Goal: Task Accomplishment & Management: Manage account settings

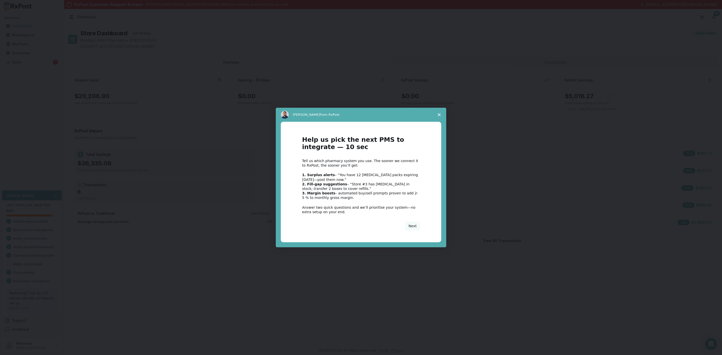
click at [18, 65] on div "Intercom messenger" at bounding box center [361, 177] width 722 height 355
click at [26, 63] on div "Intercom messenger" at bounding box center [361, 177] width 722 height 355
click at [441, 114] on span "Close survey" at bounding box center [439, 115] width 14 height 14
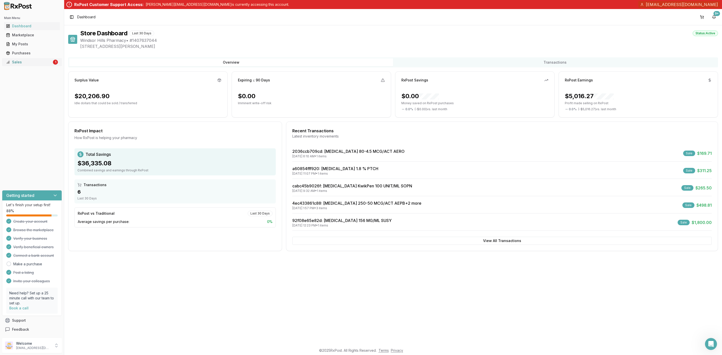
click at [22, 62] on div "Sales" at bounding box center [29, 62] width 46 height 5
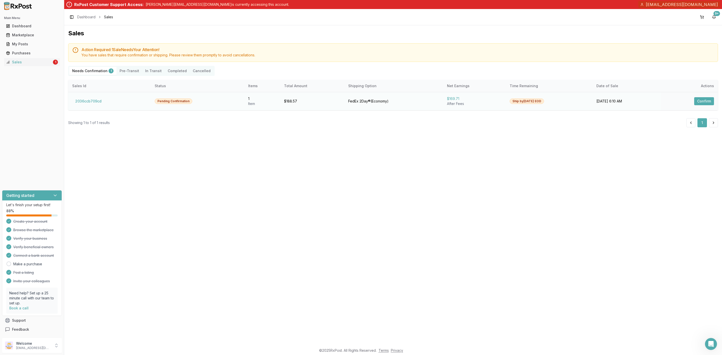
click at [709, 99] on button "Confirm" at bounding box center [704, 101] width 20 height 8
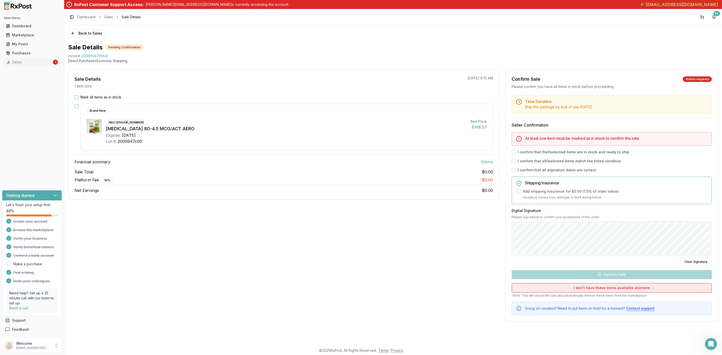
click at [612, 290] on button "I don't have these items available anymore" at bounding box center [612, 288] width 200 height 10
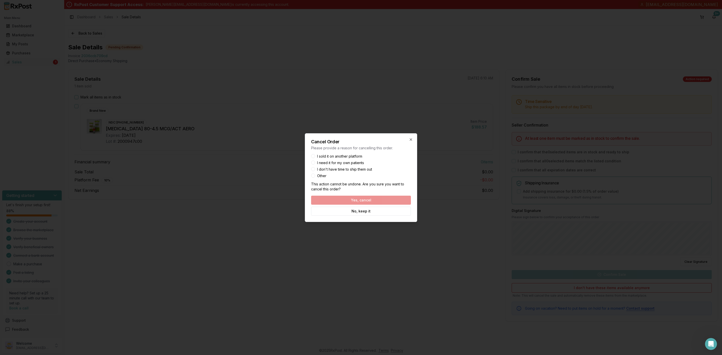
click at [314, 162] on button "I need it for my own patients" at bounding box center [313, 163] width 4 height 4
click at [362, 198] on button "Yes, cancel" at bounding box center [361, 200] width 100 height 9
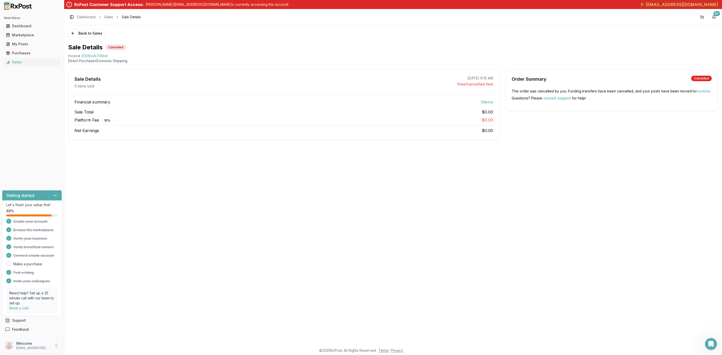
click at [25, 345] on p "Welcome" at bounding box center [33, 343] width 35 height 5
click at [74, 343] on button "Sign Out" at bounding box center [91, 346] width 52 height 8
